Goal: Information Seeking & Learning: Check status

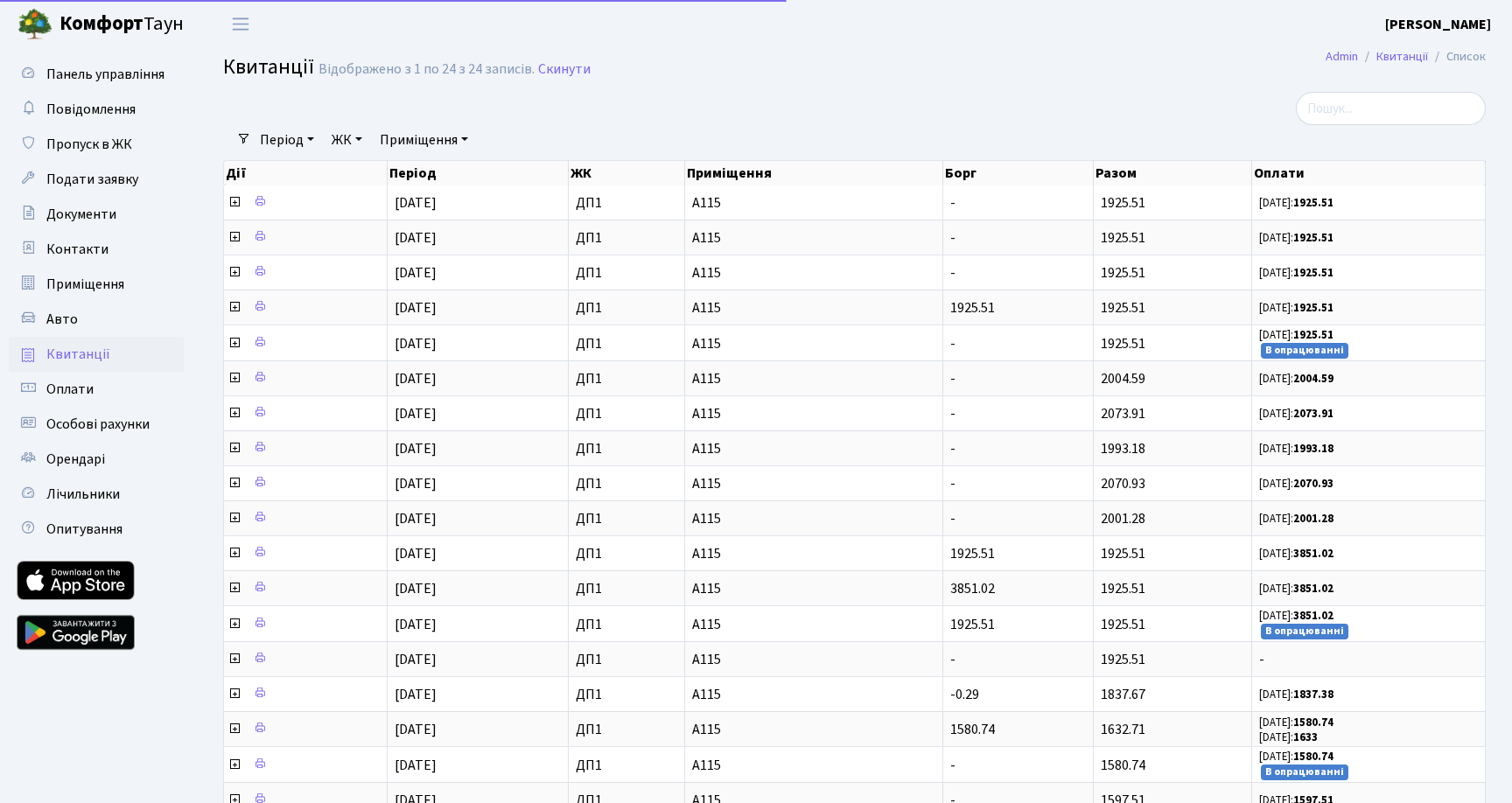
select select "25"
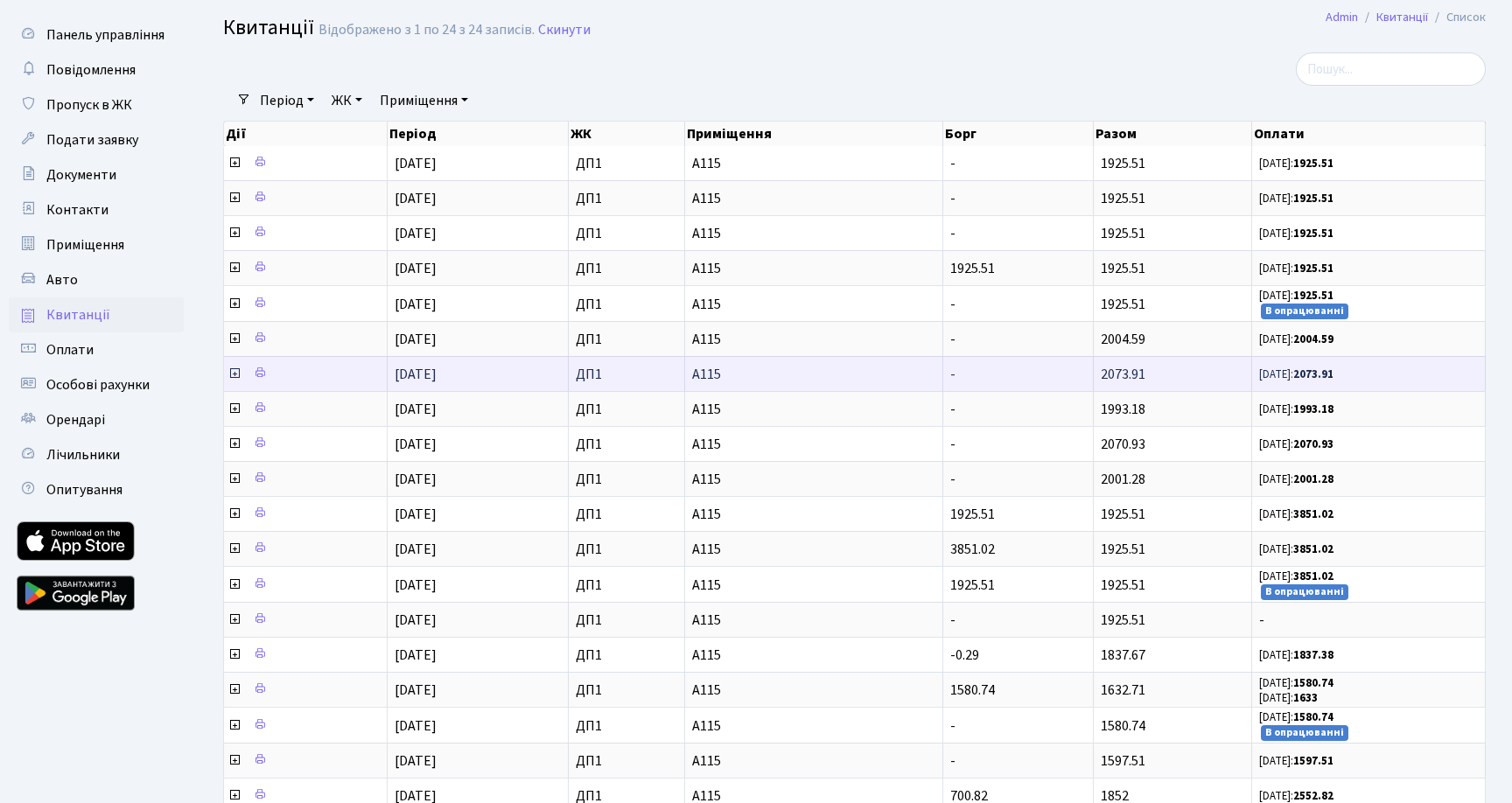
scroll to position [32, 0]
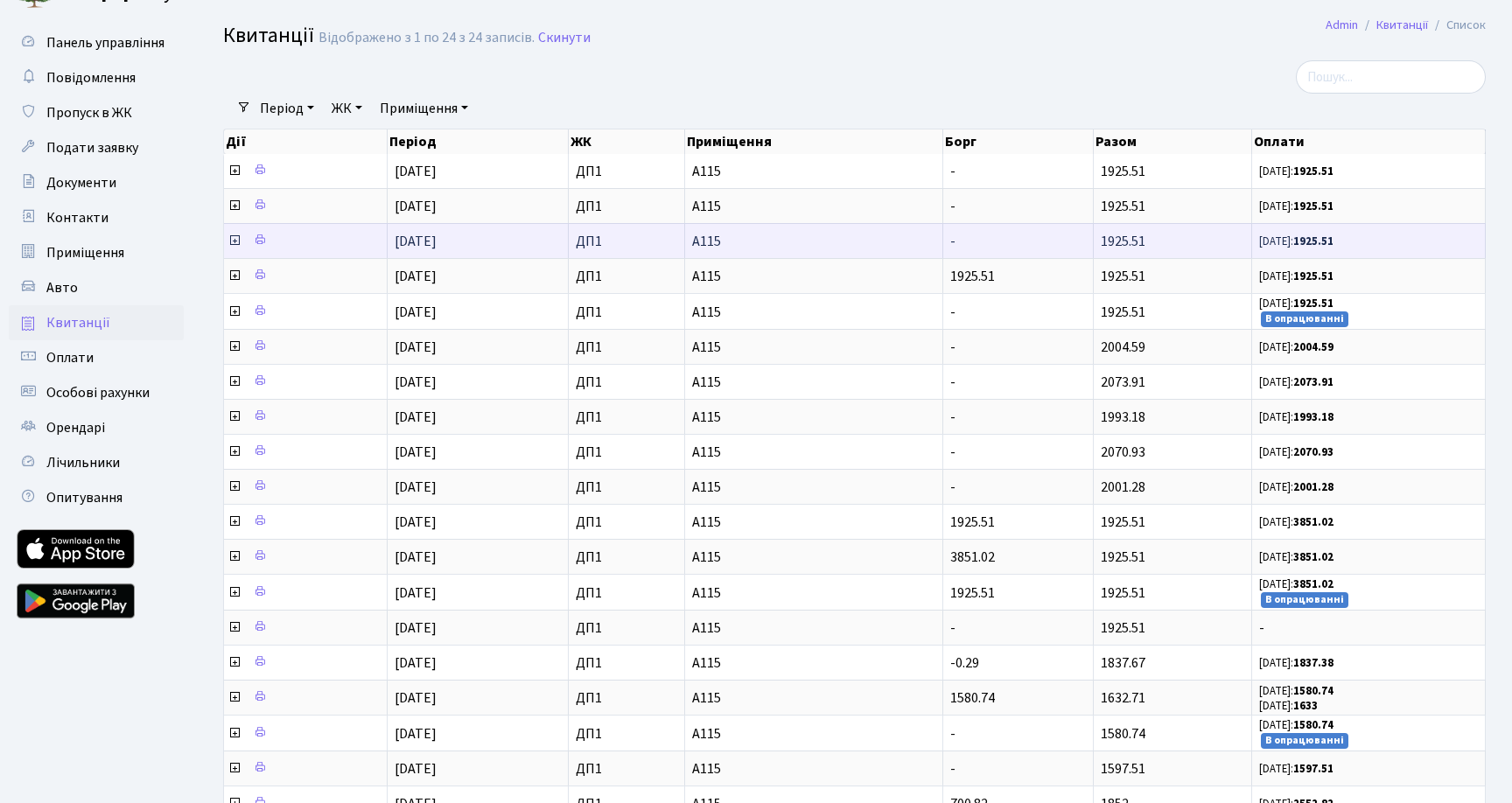
click at [236, 244] on icon at bounding box center [235, 241] width 14 height 14
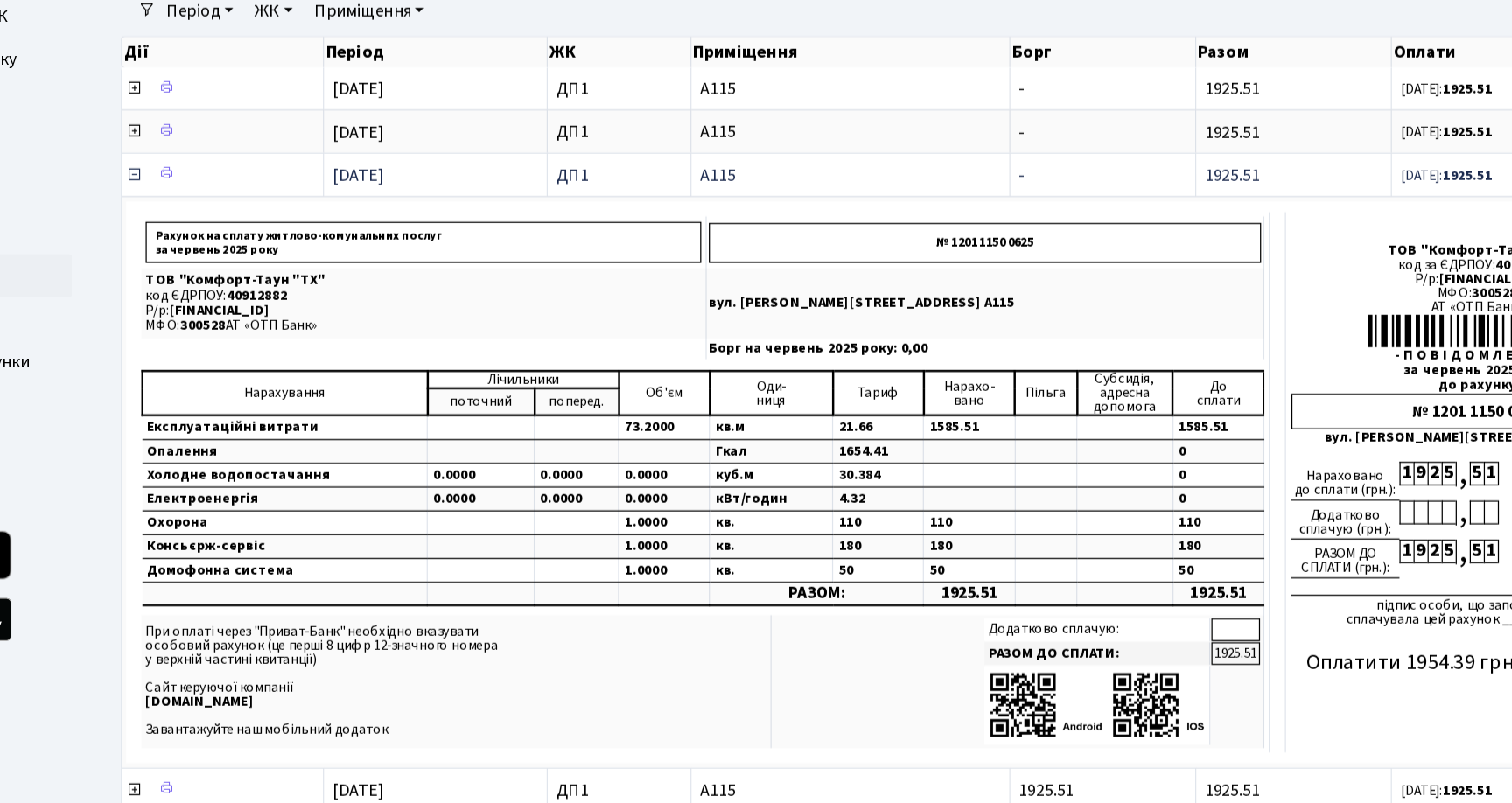
click at [233, 243] on icon at bounding box center [235, 241] width 14 height 14
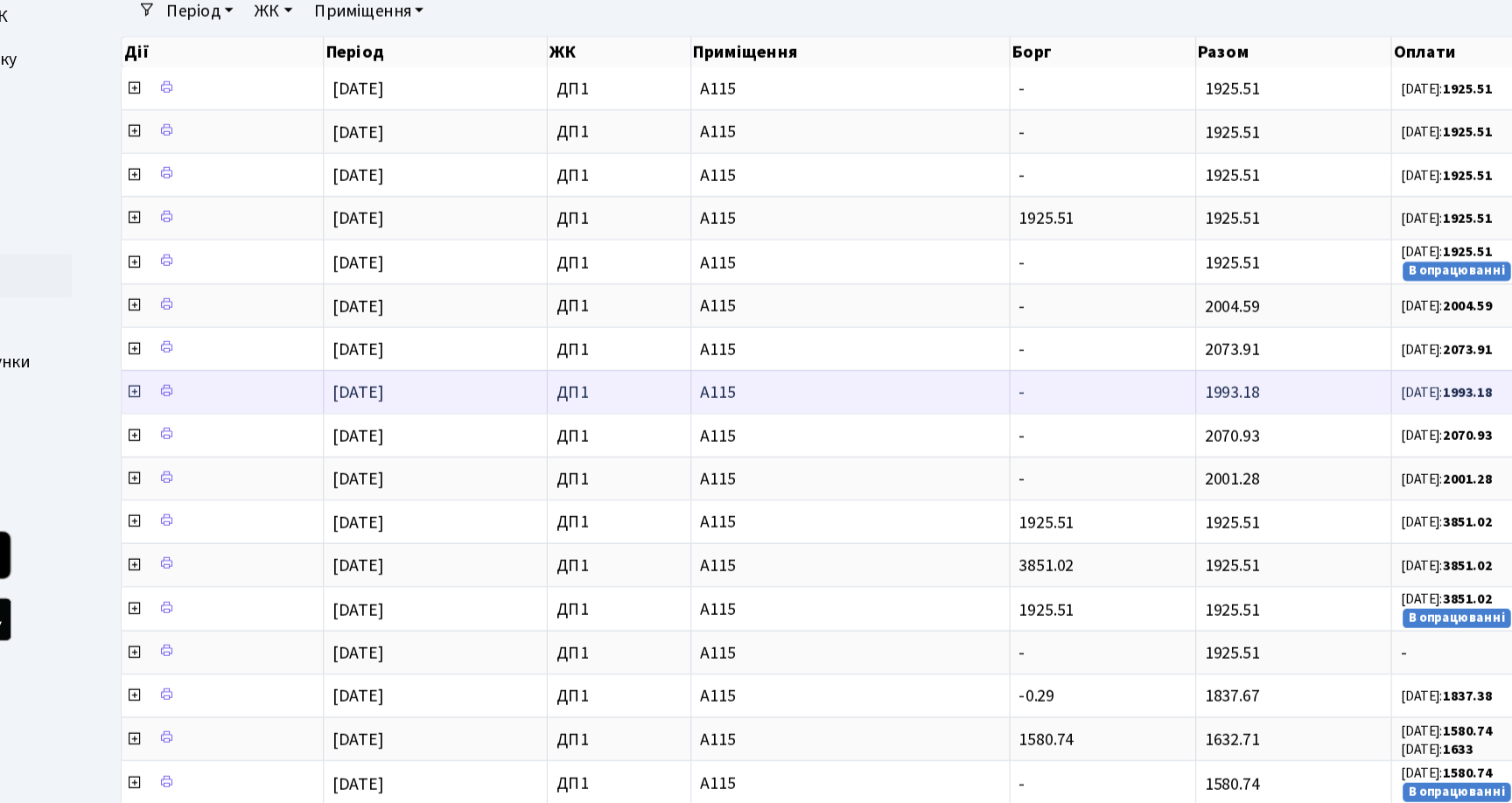
click at [233, 414] on icon at bounding box center [235, 416] width 14 height 14
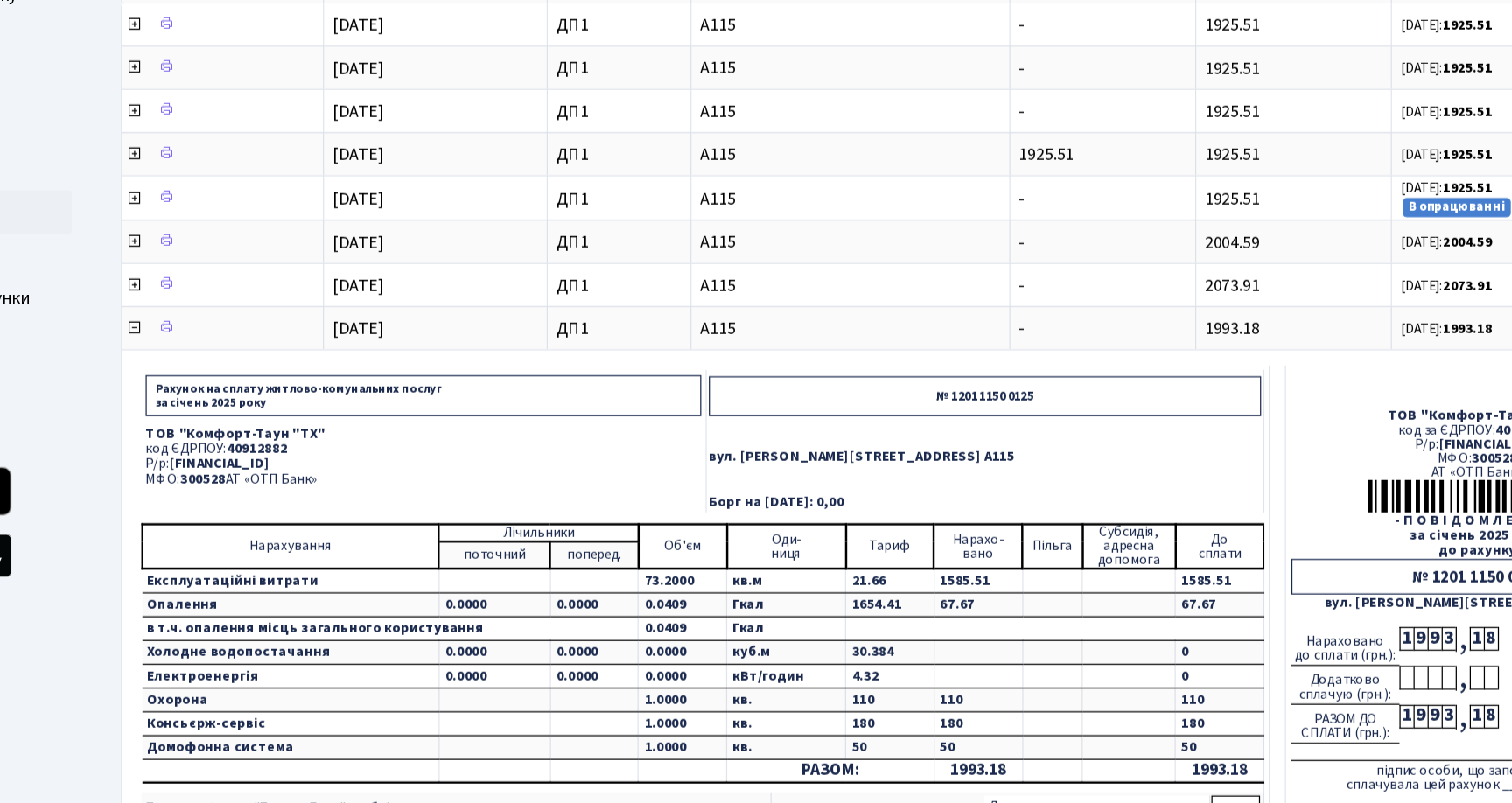
scroll to position [46, 0]
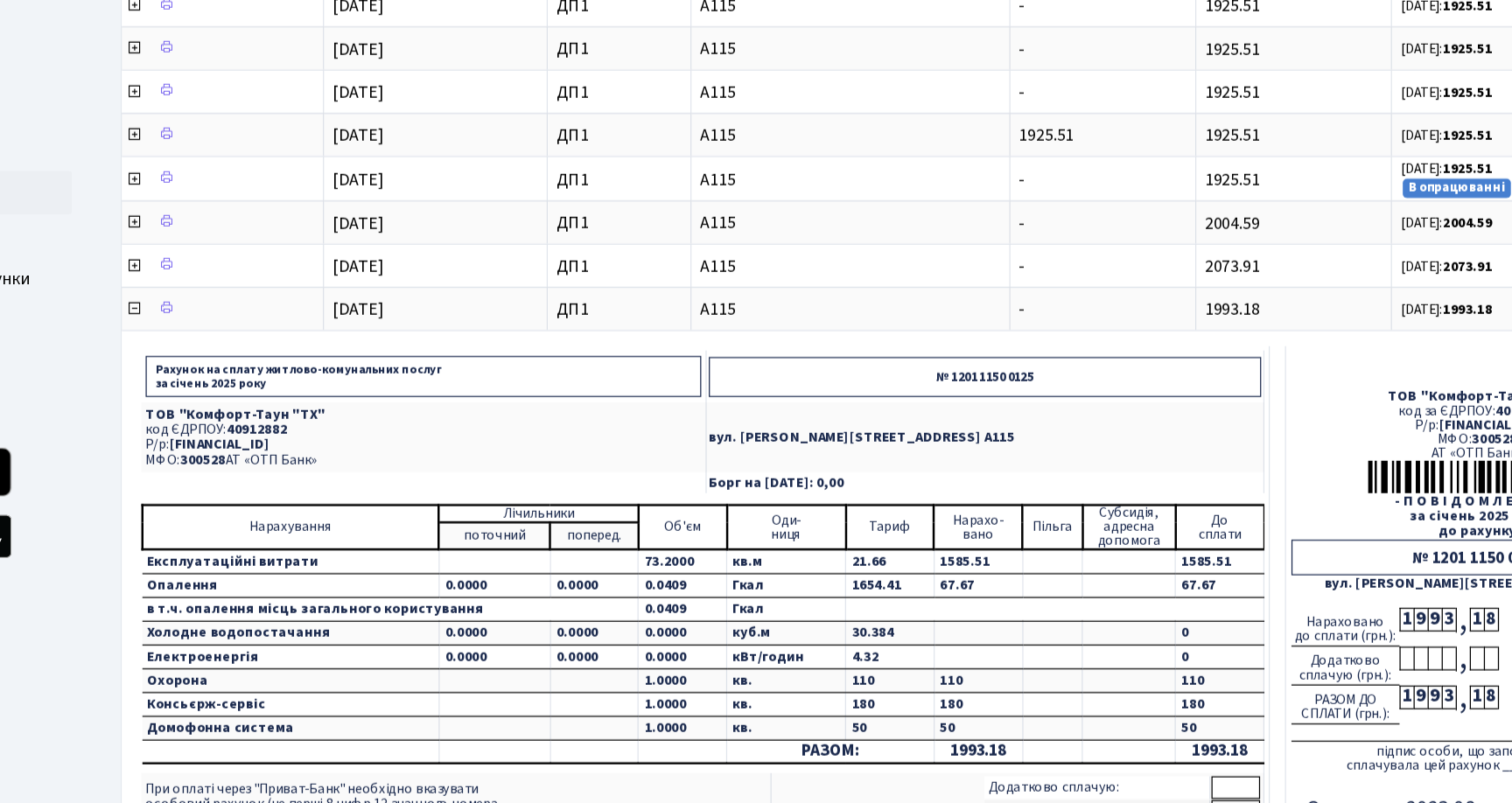
click at [654, 624] on td "0.0409" at bounding box center [678, 626] width 72 height 19
click at [650, 646] on td "0.0409" at bounding box center [678, 646] width 72 height 19
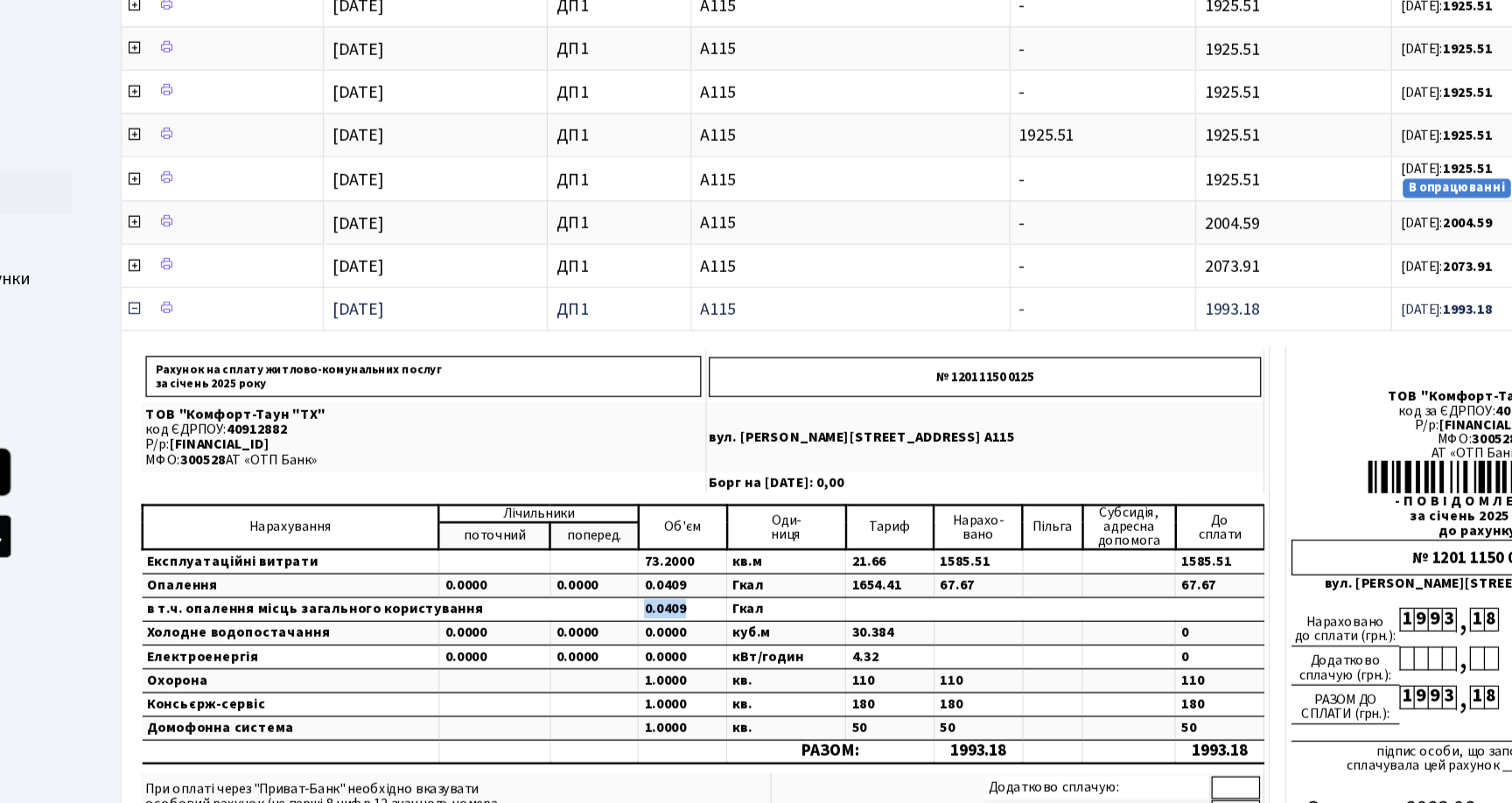
click at [232, 402] on icon at bounding box center [235, 402] width 14 height 14
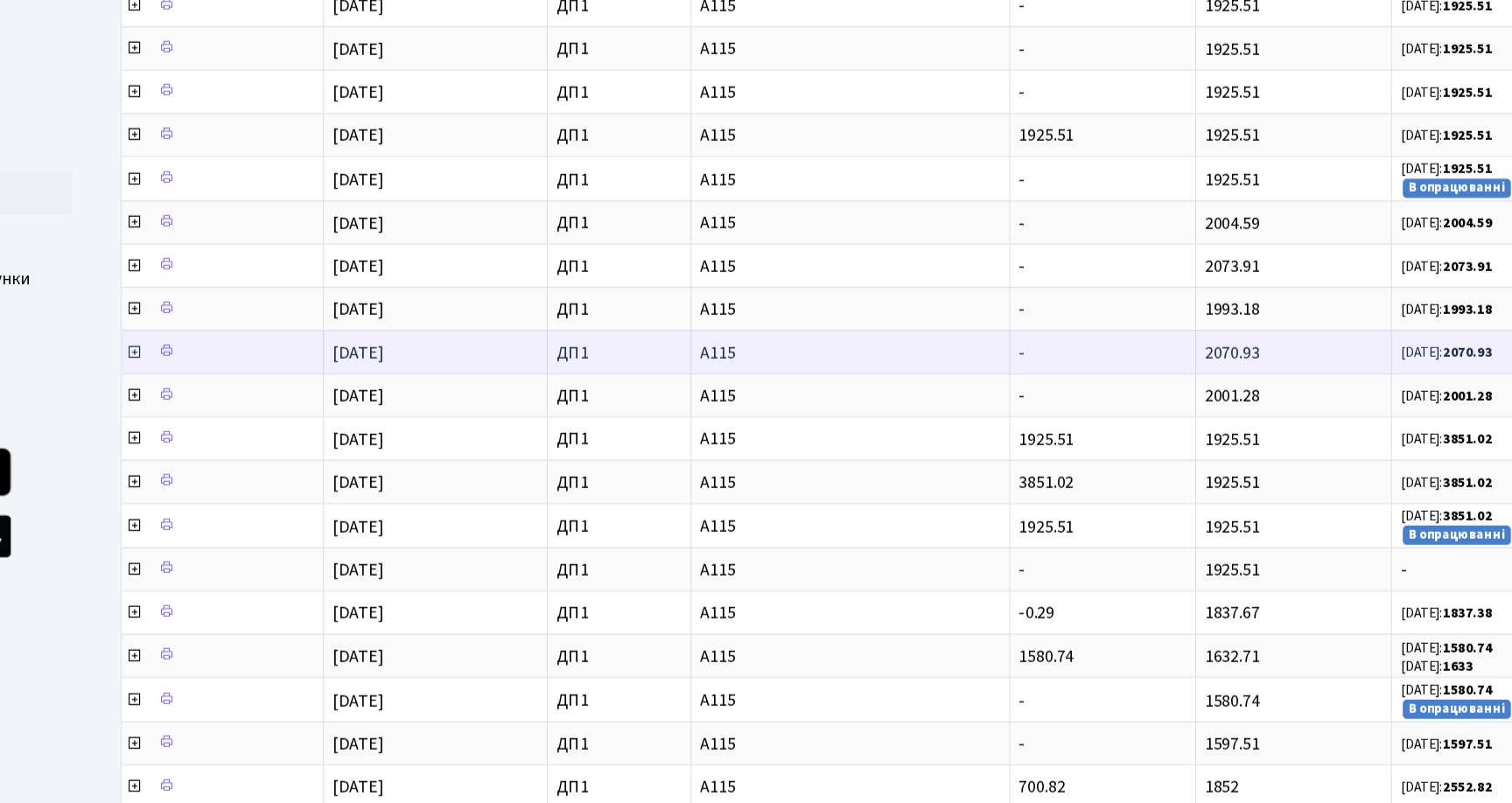
click at [233, 435] on icon at bounding box center [235, 437] width 14 height 14
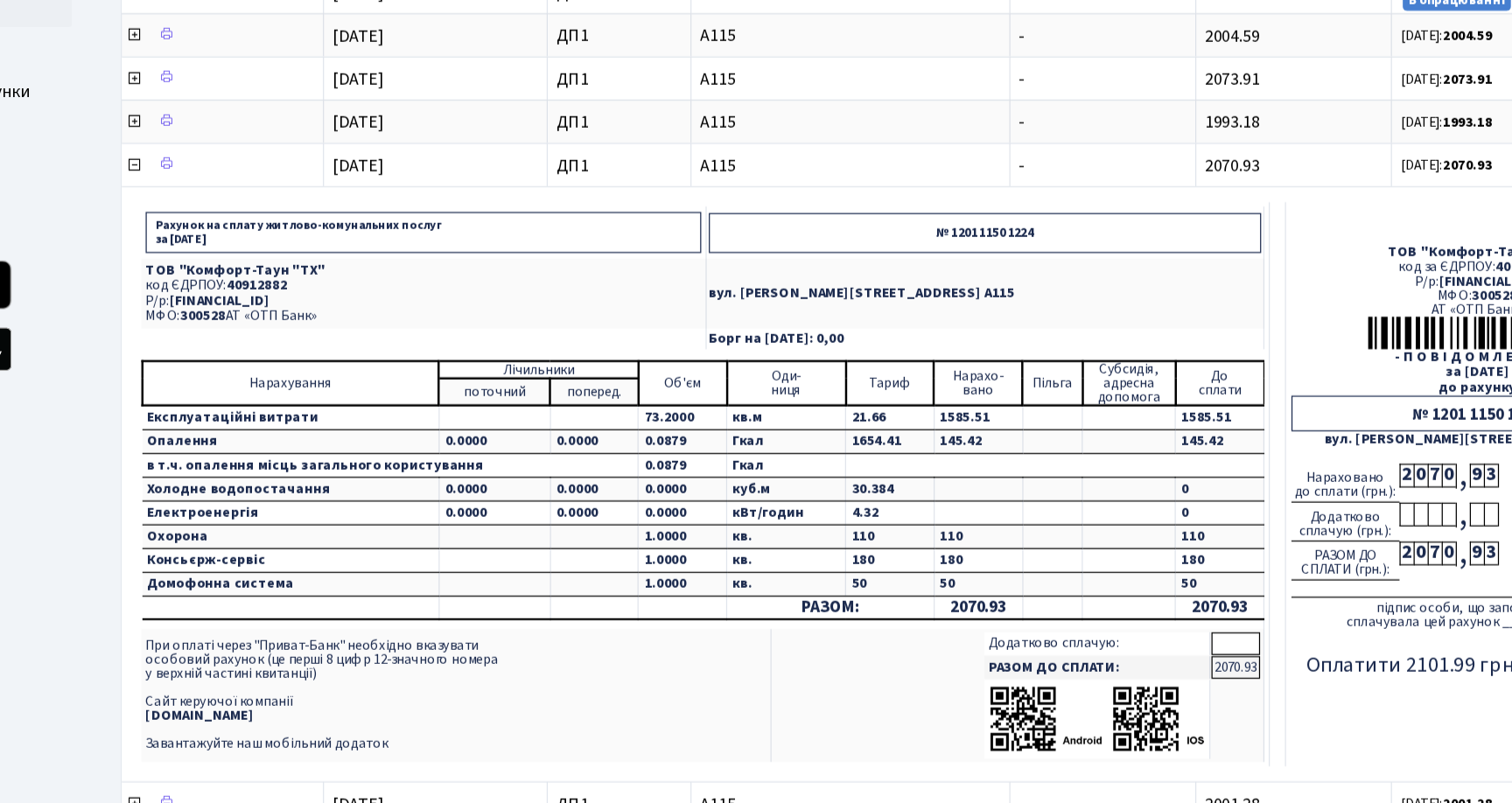
scroll to position [198, 0]
click at [395, 528] on td "в т.ч. опалення місць загального користування" at bounding box center [441, 529] width 402 height 19
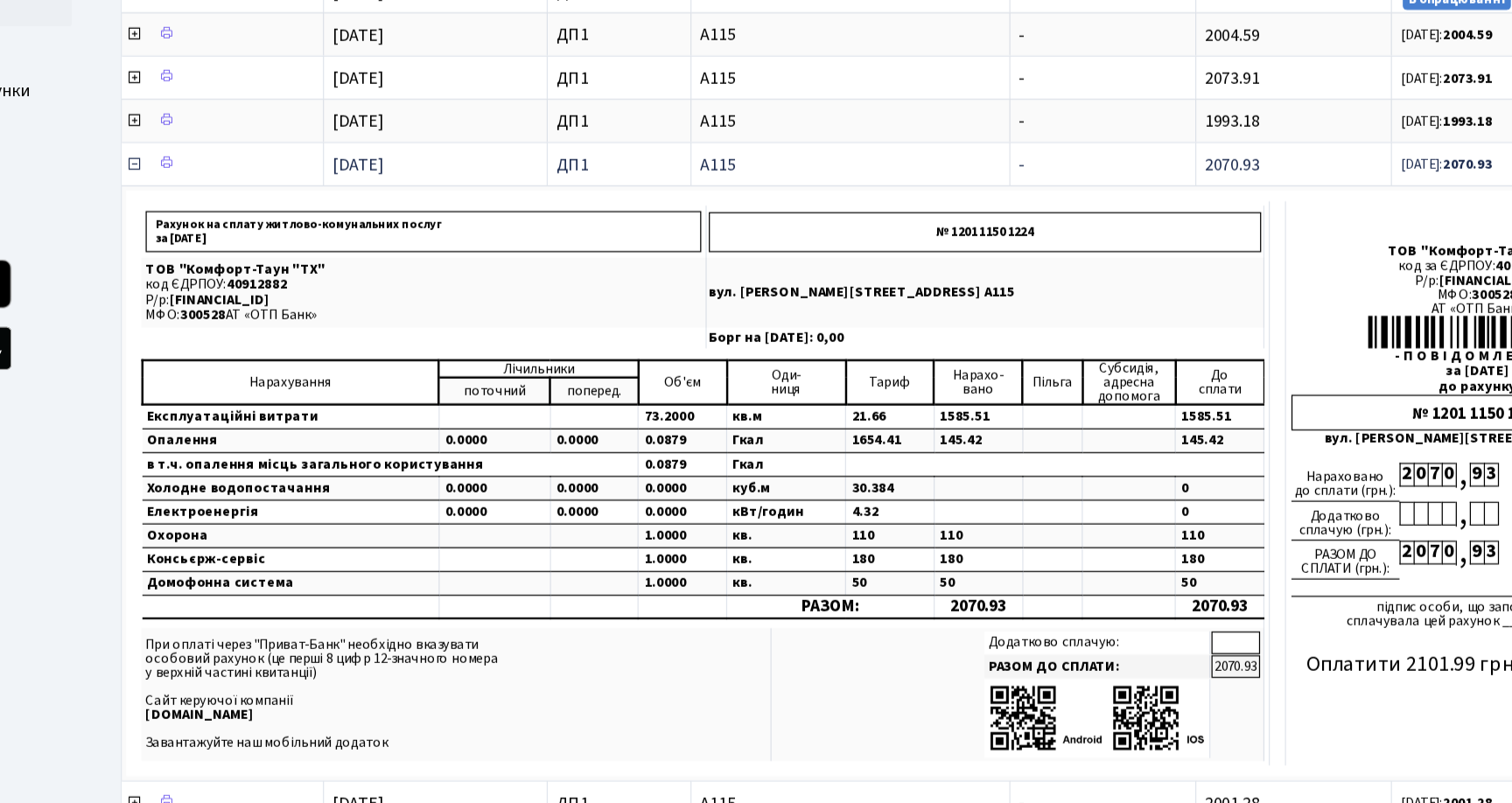
click at [234, 283] on icon at bounding box center [235, 285] width 14 height 14
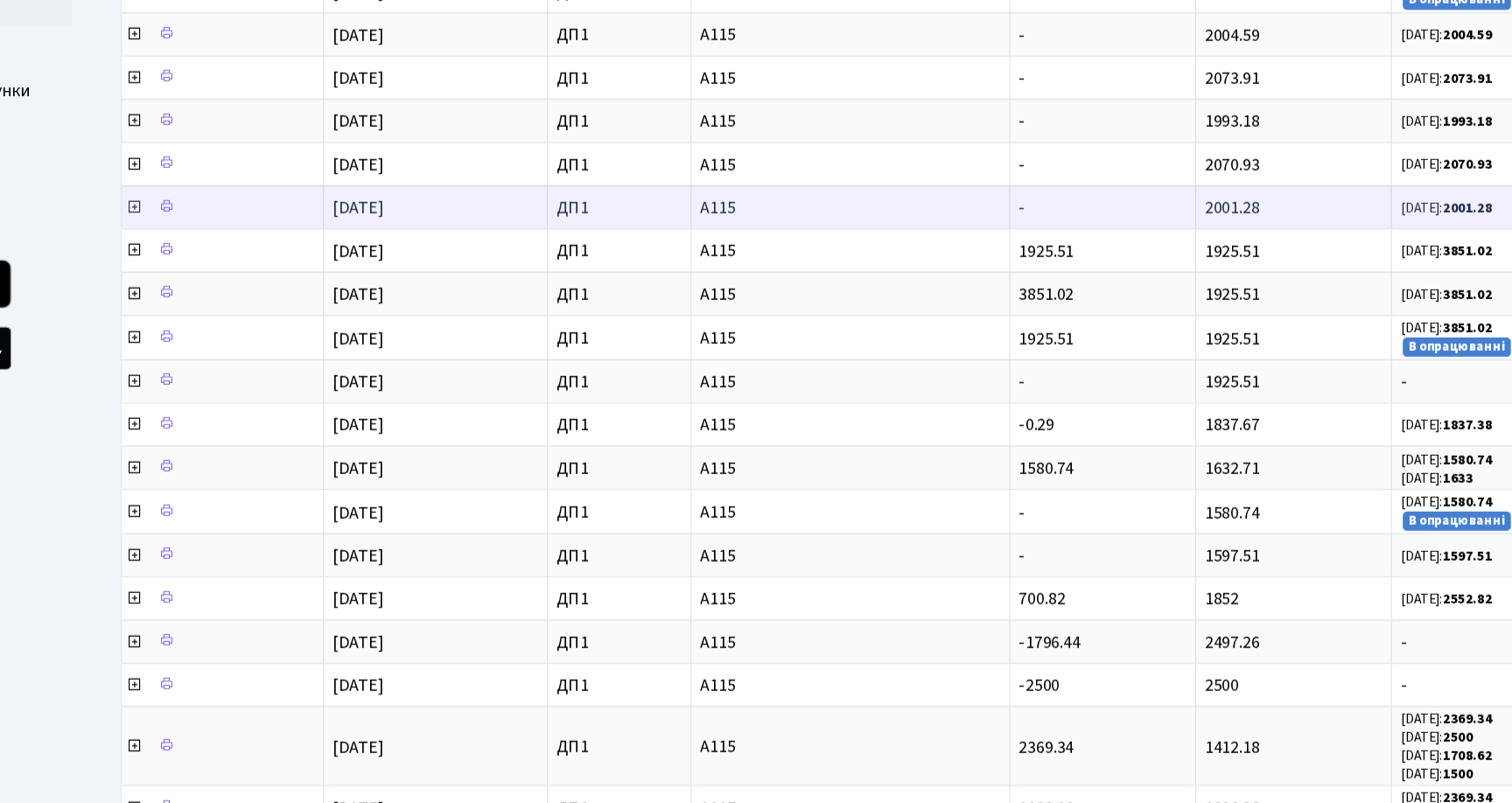
click at [235, 317] on icon at bounding box center [235, 320] width 14 height 14
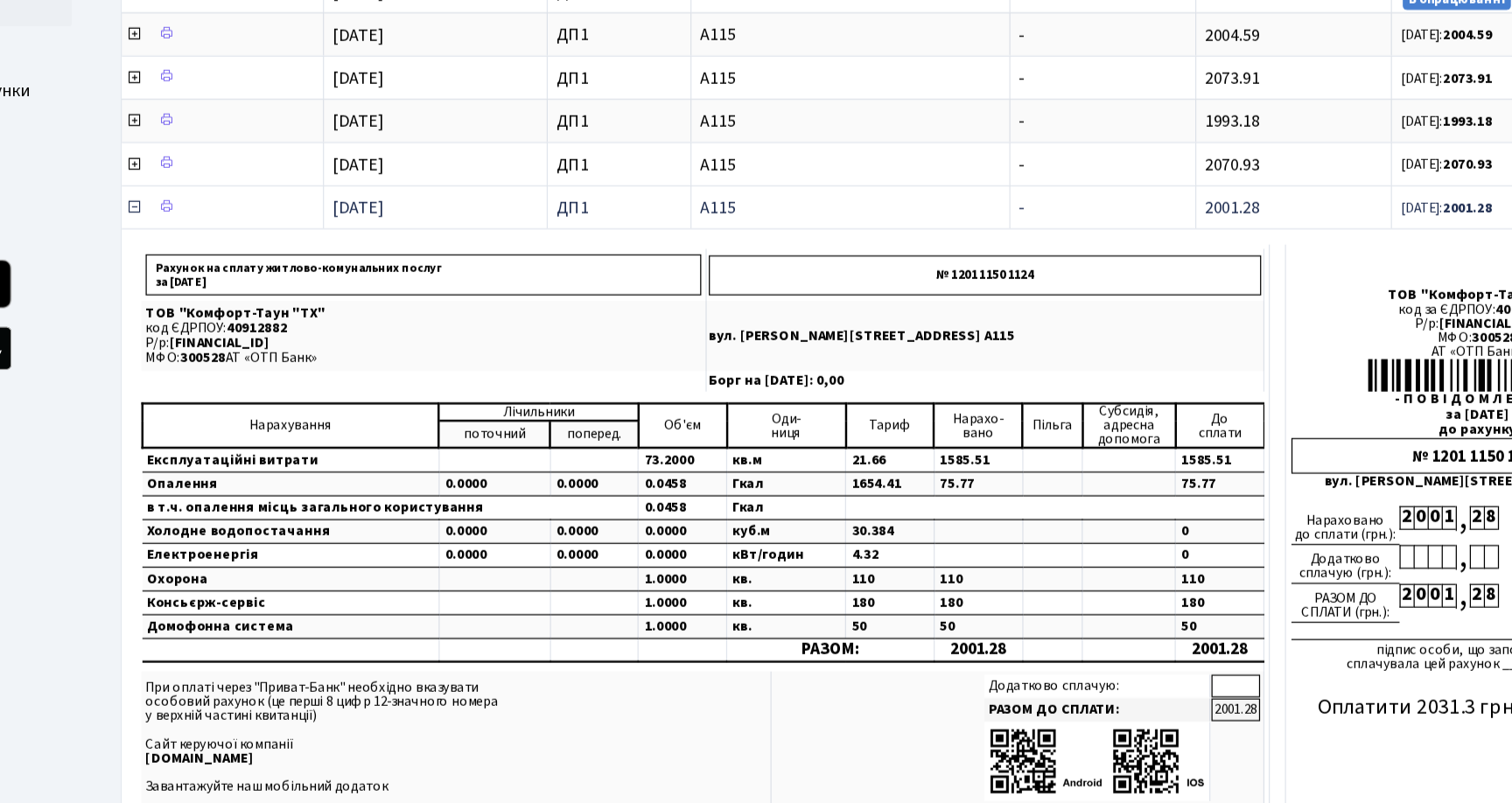
click at [234, 318] on icon at bounding box center [235, 320] width 14 height 14
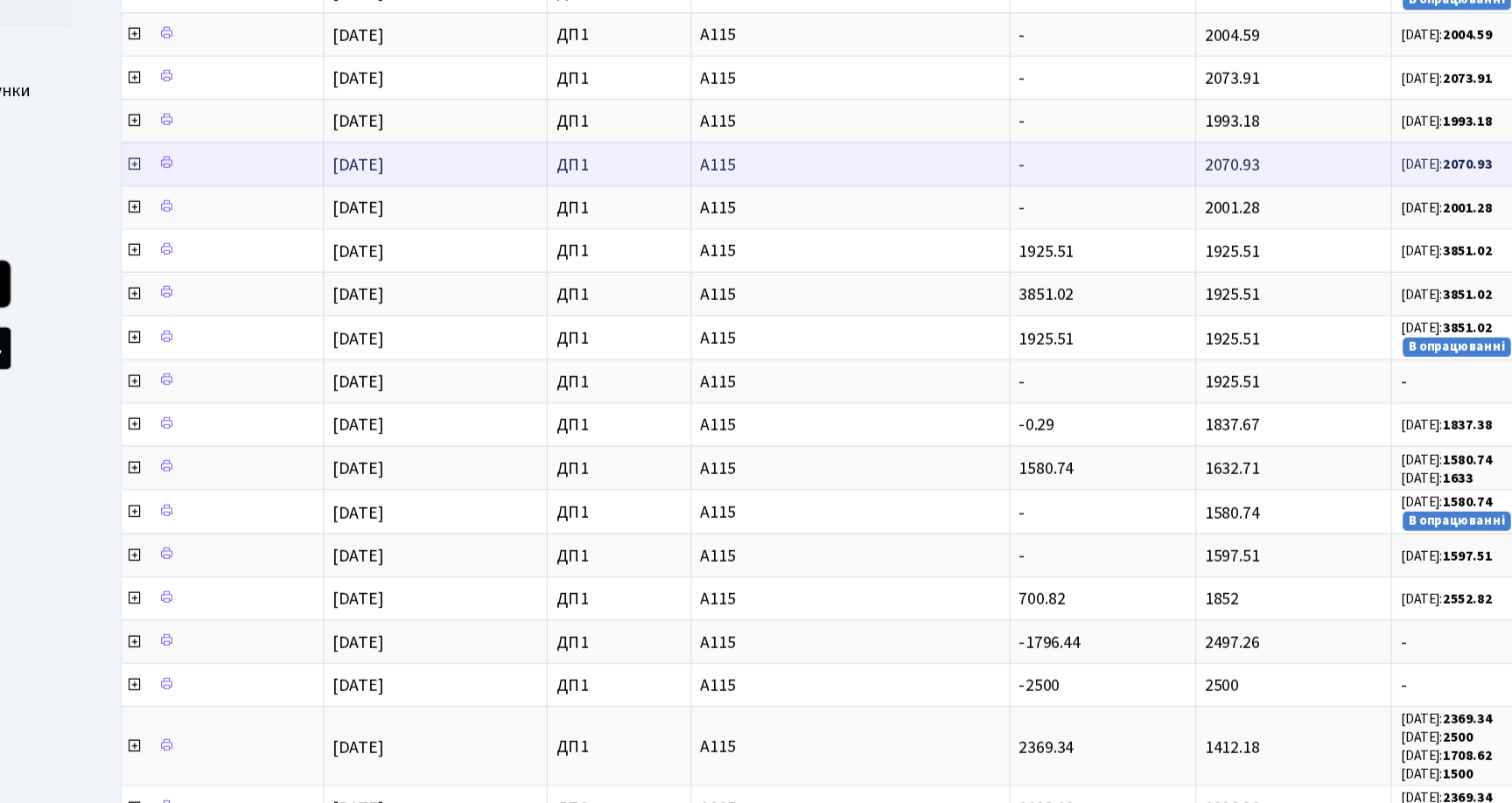
click at [232, 281] on icon at bounding box center [235, 285] width 14 height 14
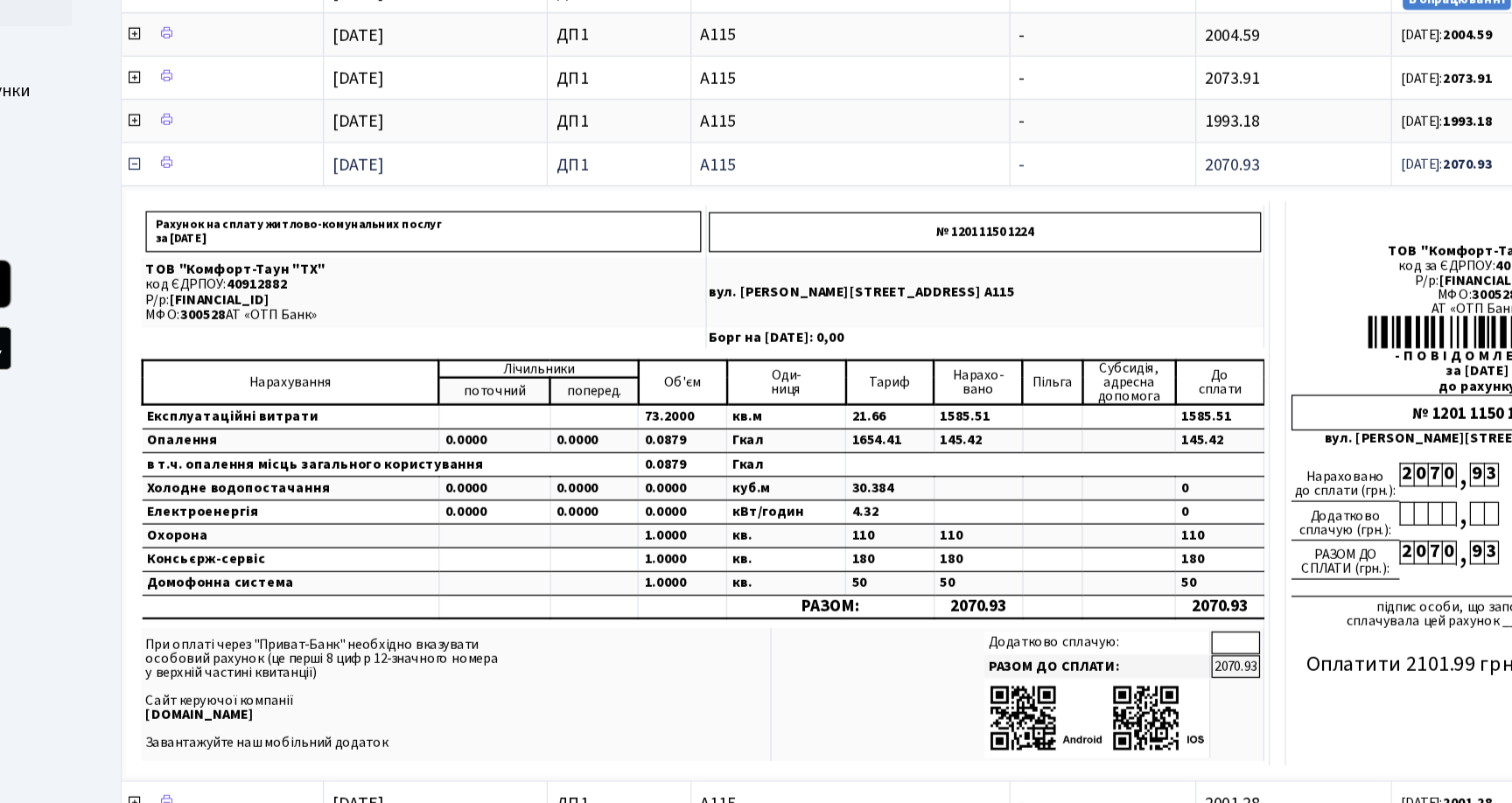
click at [232, 281] on icon at bounding box center [235, 285] width 14 height 14
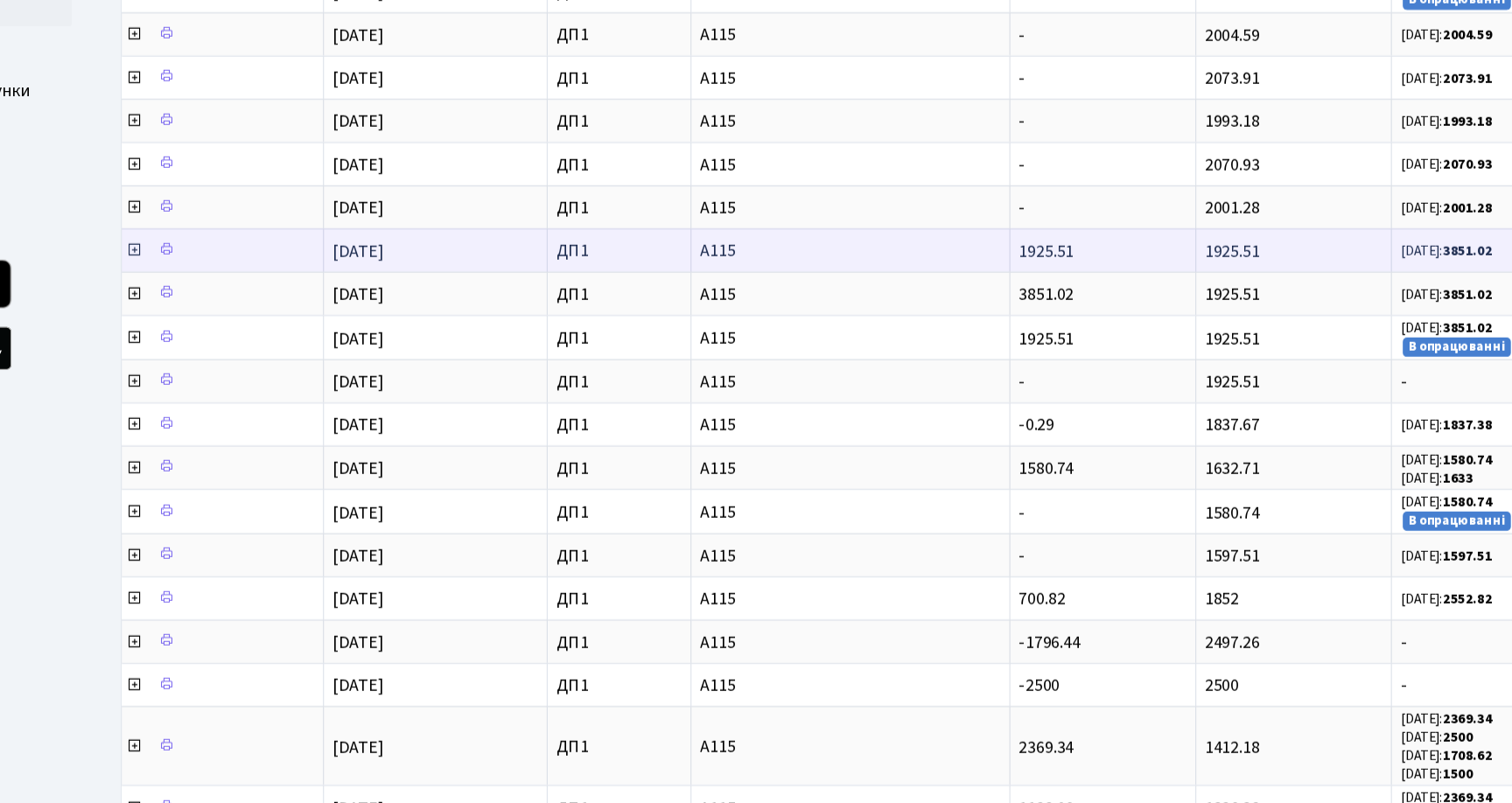
click at [237, 354] on icon at bounding box center [235, 355] width 14 height 14
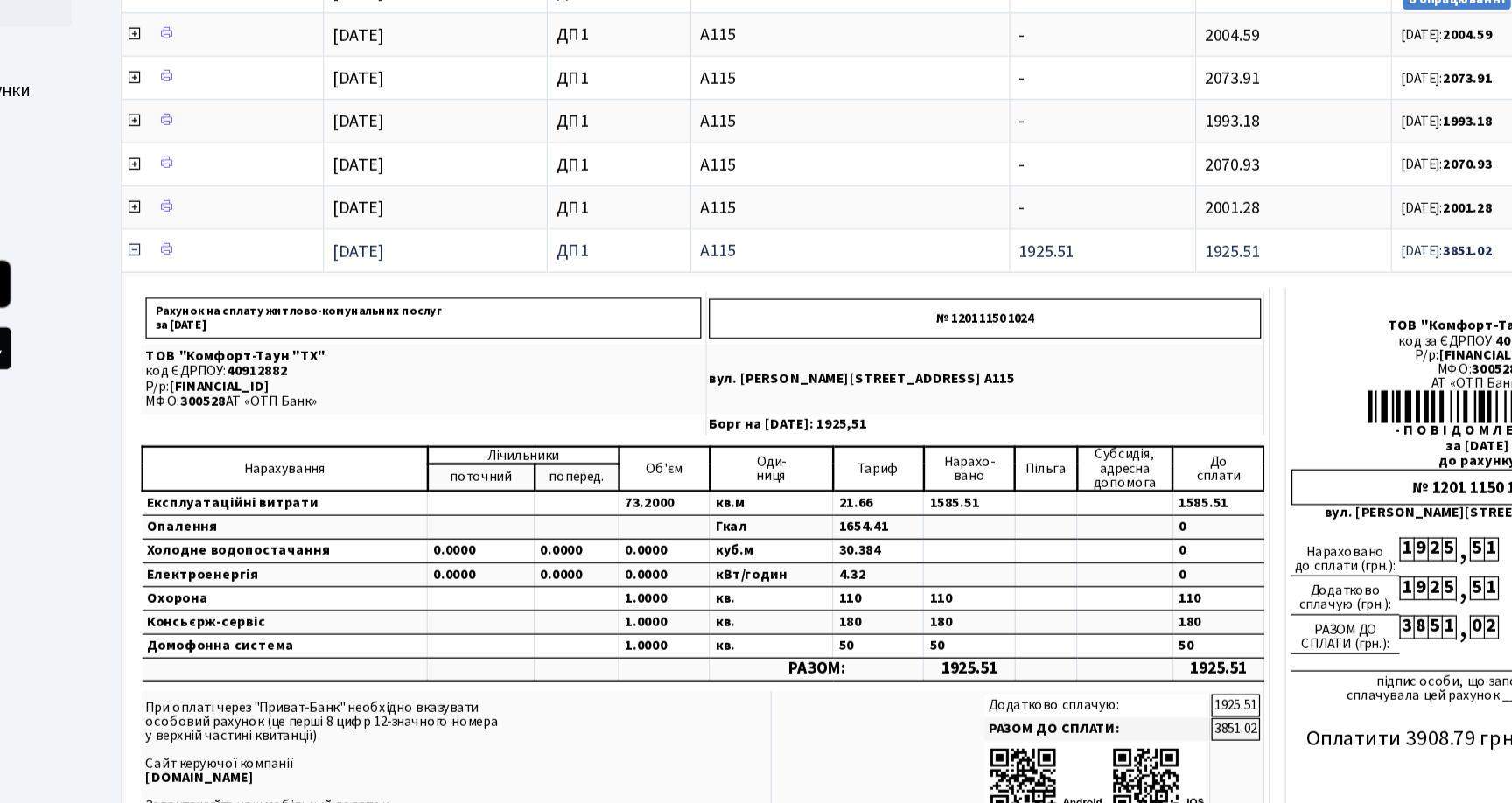
click at [237, 354] on icon at bounding box center [235, 355] width 14 height 14
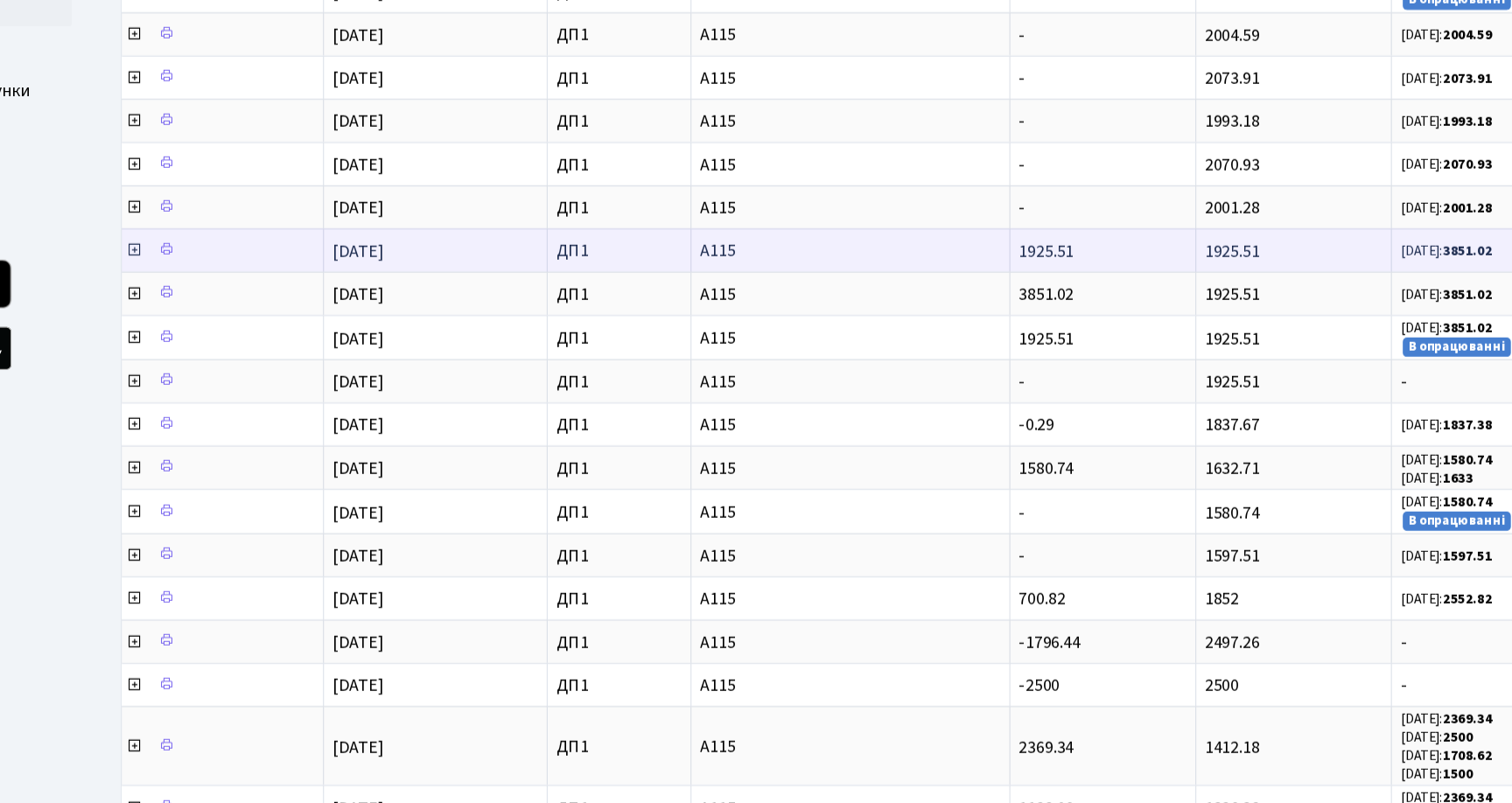
scroll to position [197, 0]
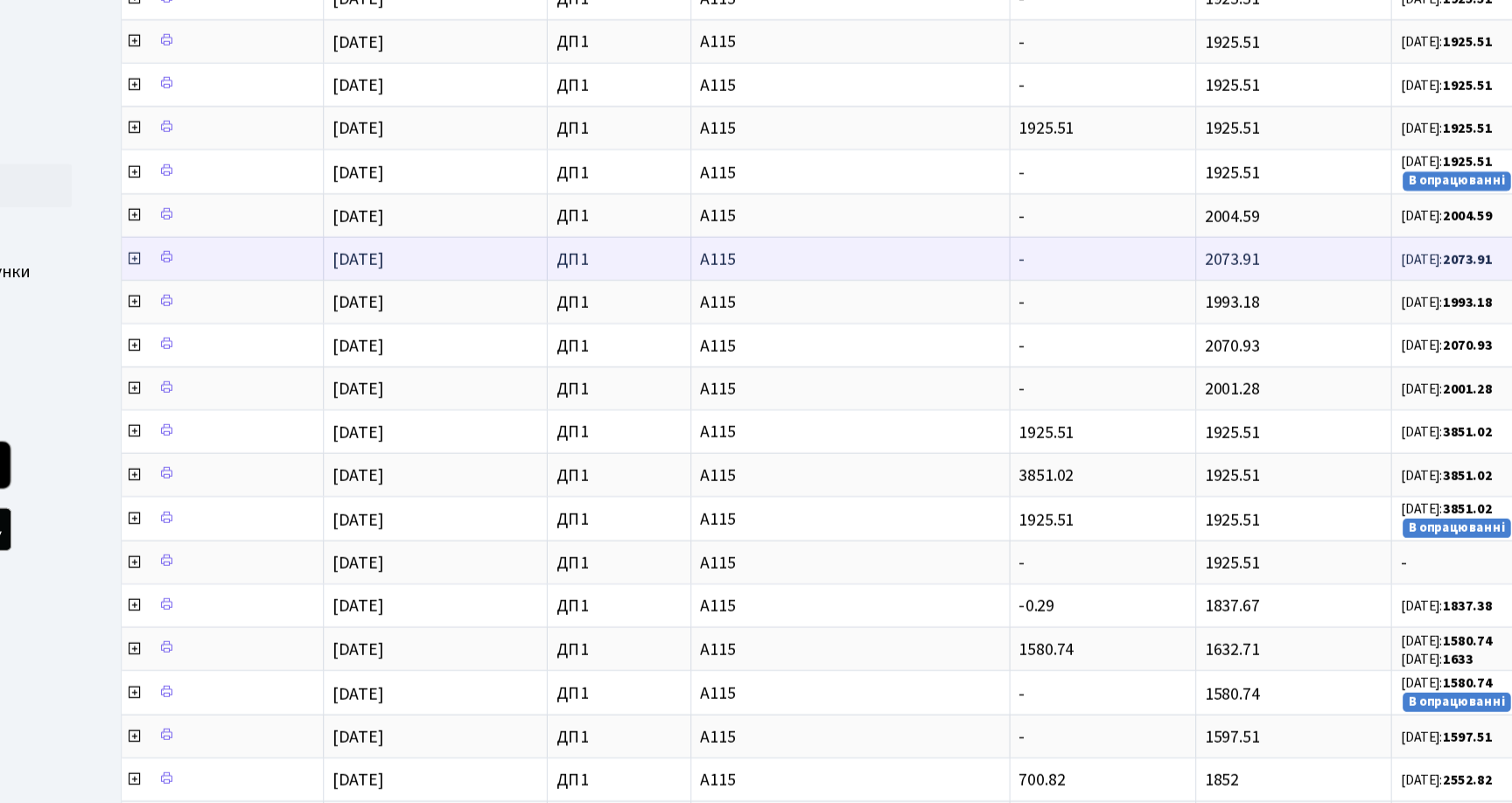
click at [236, 214] on icon at bounding box center [235, 216] width 14 height 14
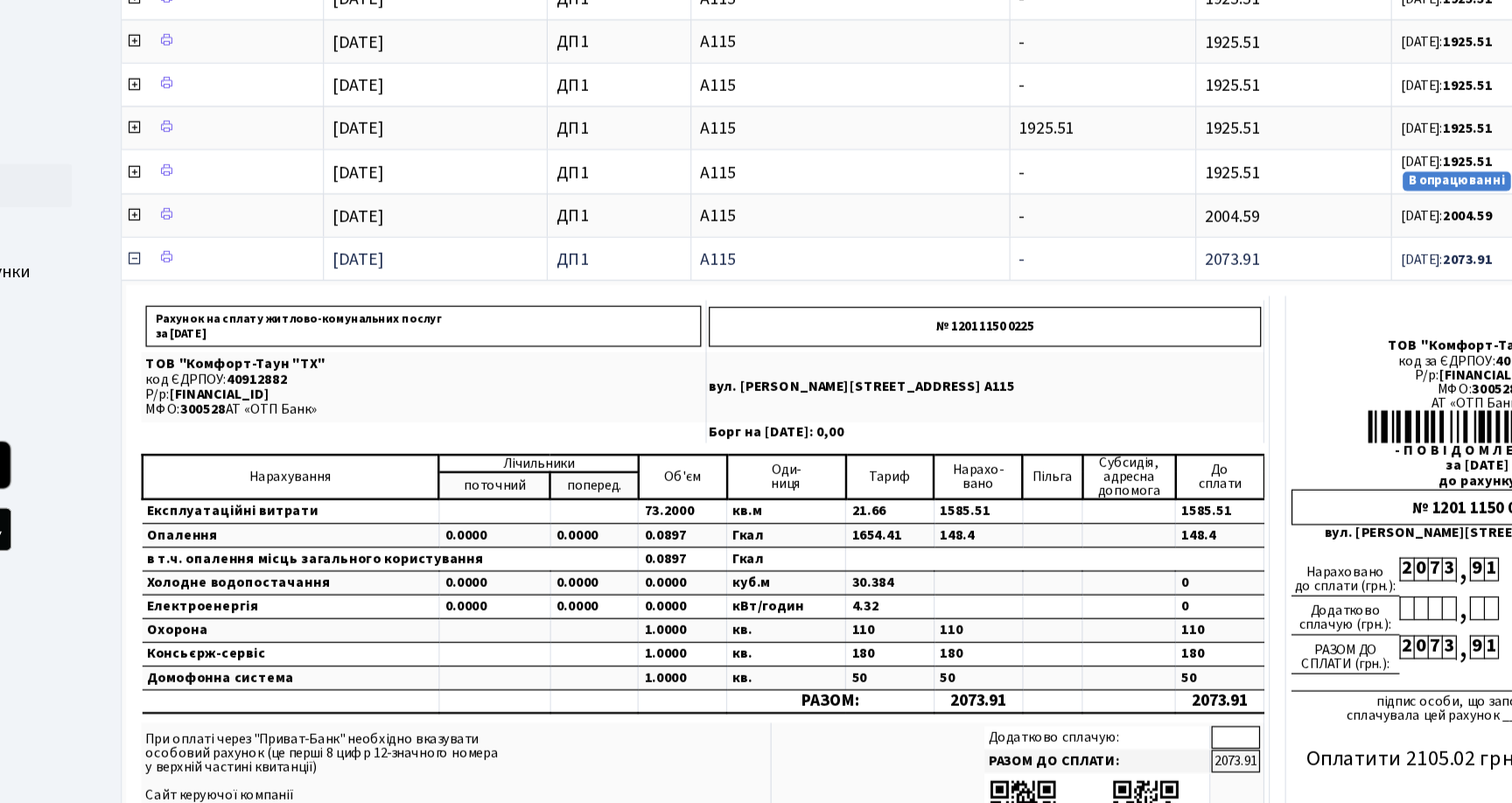
click at [236, 214] on icon at bounding box center [235, 216] width 14 height 14
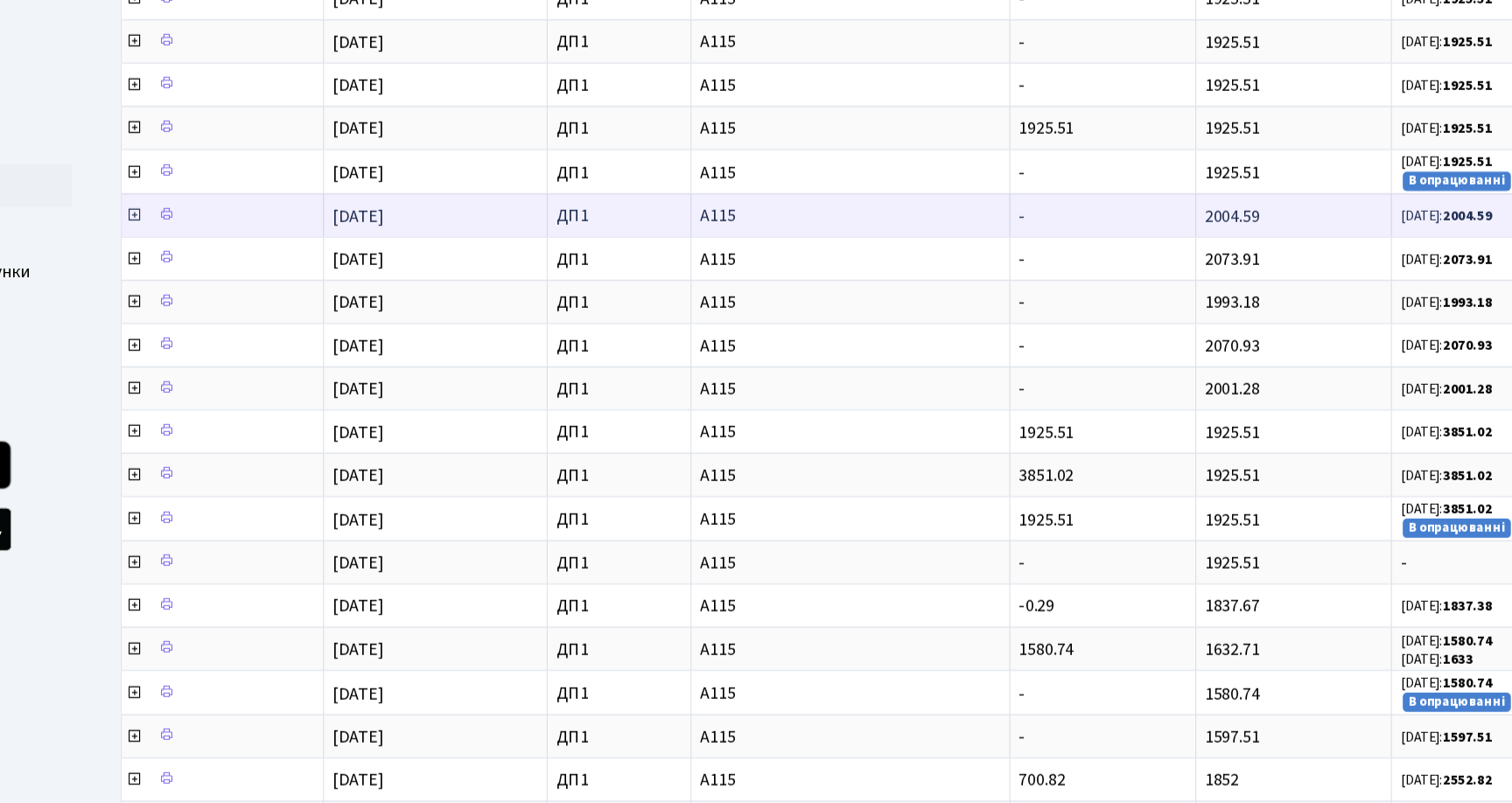
click at [233, 177] on icon at bounding box center [235, 181] width 14 height 14
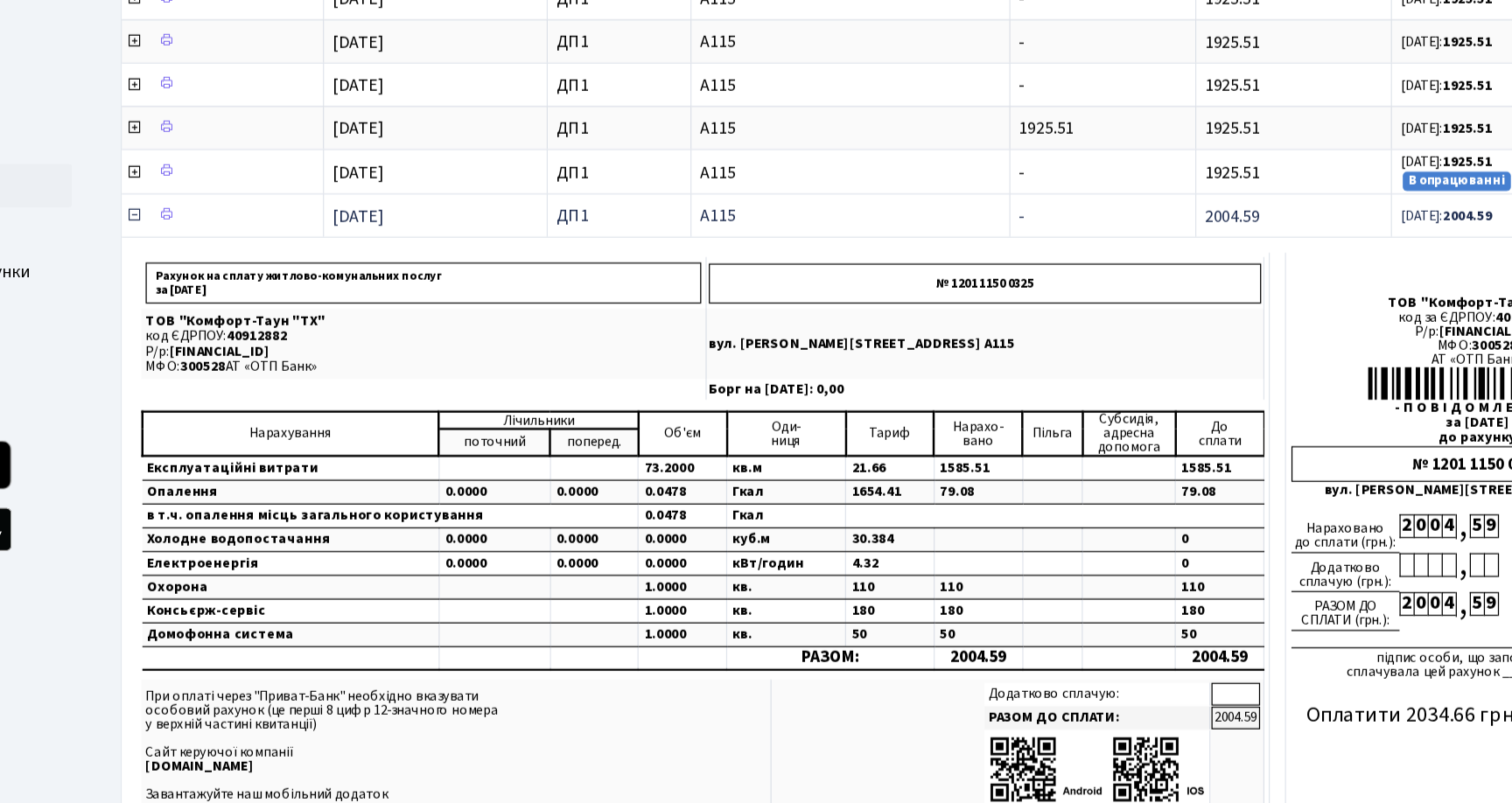
click at [235, 182] on icon at bounding box center [235, 181] width 14 height 14
